Goal: Transaction & Acquisition: Book appointment/travel/reservation

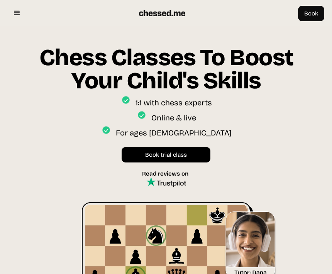
click at [200, 158] on link "Book trial class" at bounding box center [166, 154] width 89 height 15
